Goal: Task Accomplishment & Management: Manage account settings

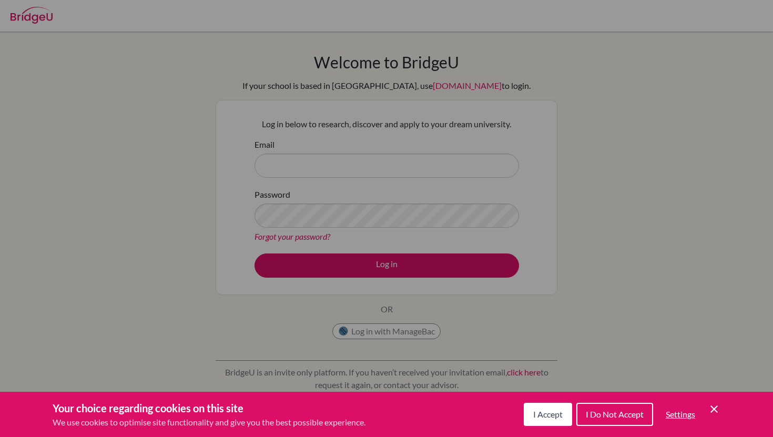
click at [714, 408] on icon "Cookie Control Close Icon" at bounding box center [714, 409] width 13 height 13
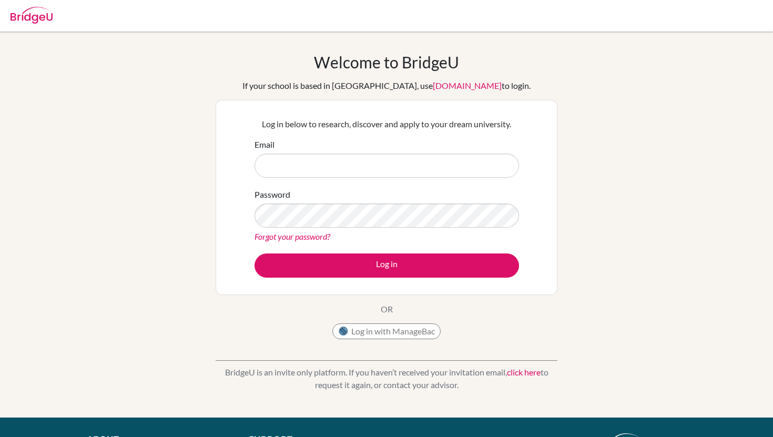
click at [434, 179] on form "Email Password Forgot your password? Log in" at bounding box center [386, 207] width 264 height 139
click at [425, 171] on input "Email" at bounding box center [386, 166] width 264 height 24
click at [376, 150] on div "Email" at bounding box center [386, 157] width 264 height 39
click at [378, 160] on input "Email" at bounding box center [386, 166] width 264 height 24
type input "[EMAIL_ADDRESS][DOMAIN_NAME]"
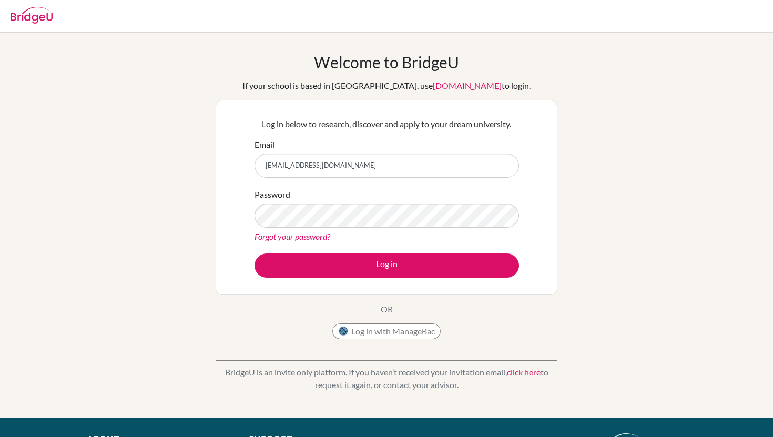
click at [369, 200] on div "Password Forgot your password?" at bounding box center [386, 215] width 264 height 55
click at [254, 253] on button "Log in" at bounding box center [386, 265] width 264 height 24
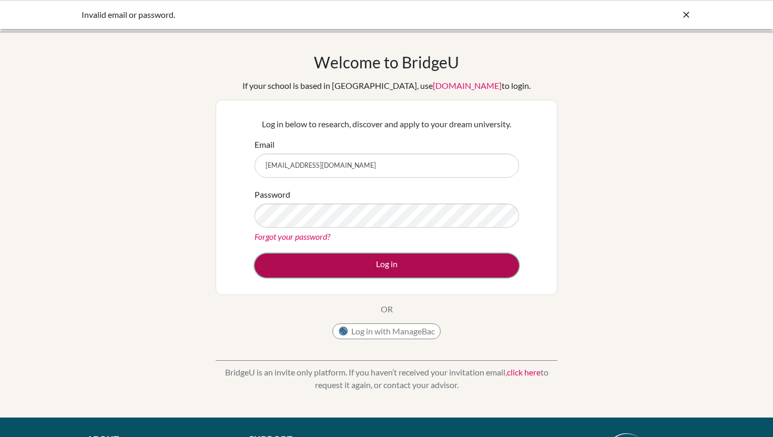
click at [334, 258] on button "Log in" at bounding box center [386, 265] width 264 height 24
